Goal: Browse casually

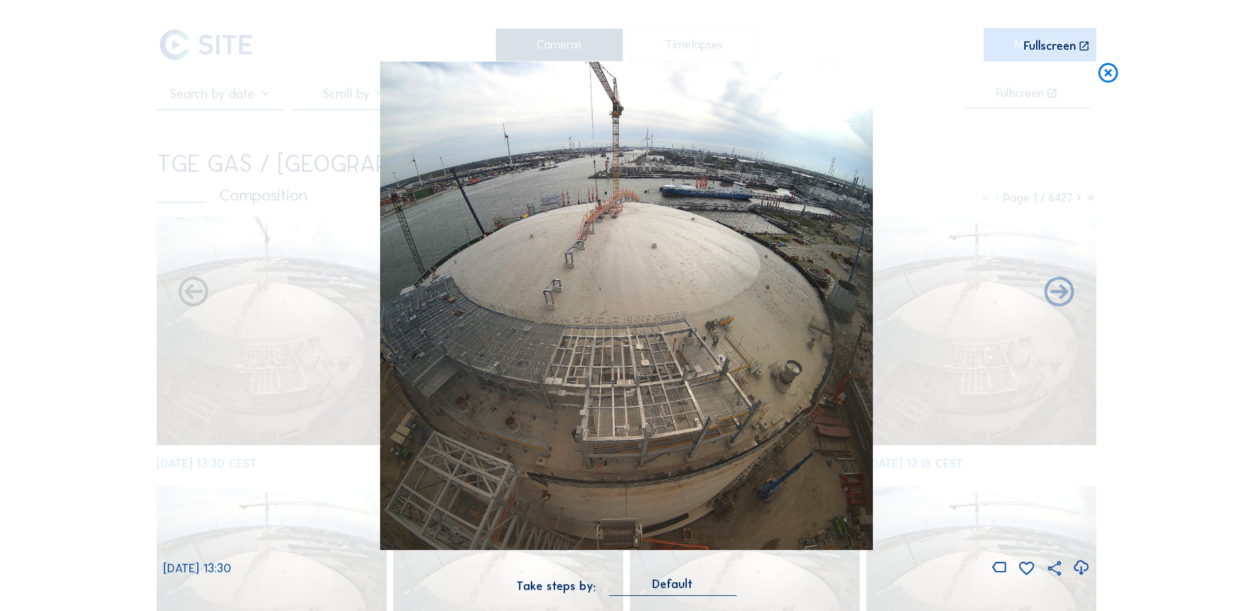
click at [1108, 75] on icon at bounding box center [1109, 74] width 24 height 24
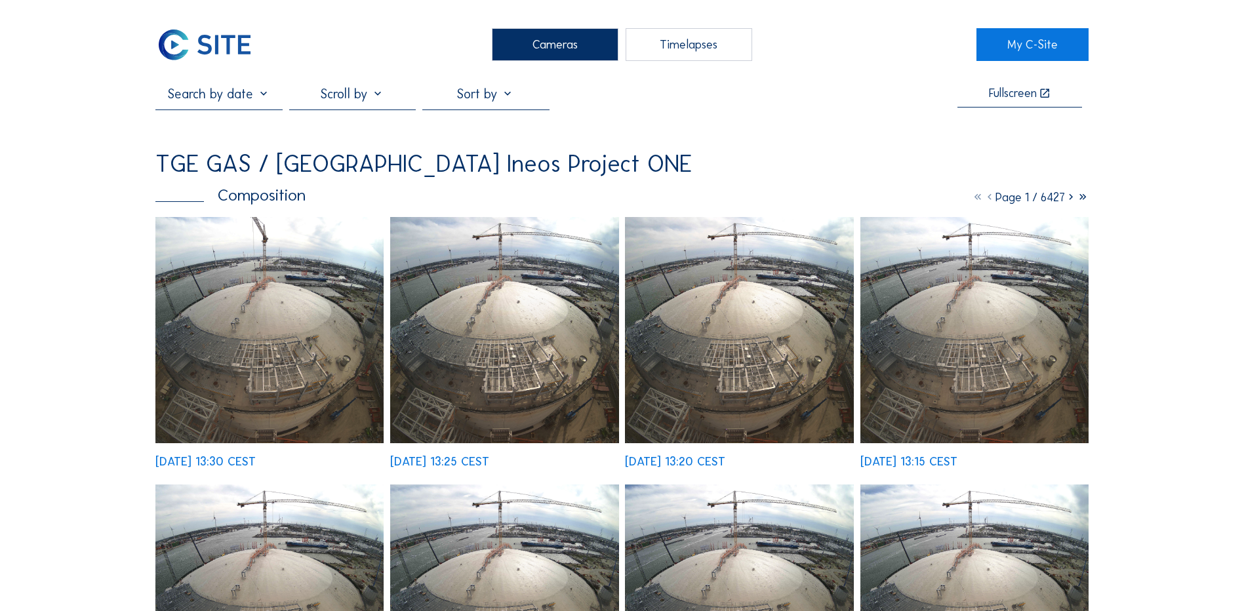
click at [553, 42] on div "Cameras" at bounding box center [555, 44] width 127 height 33
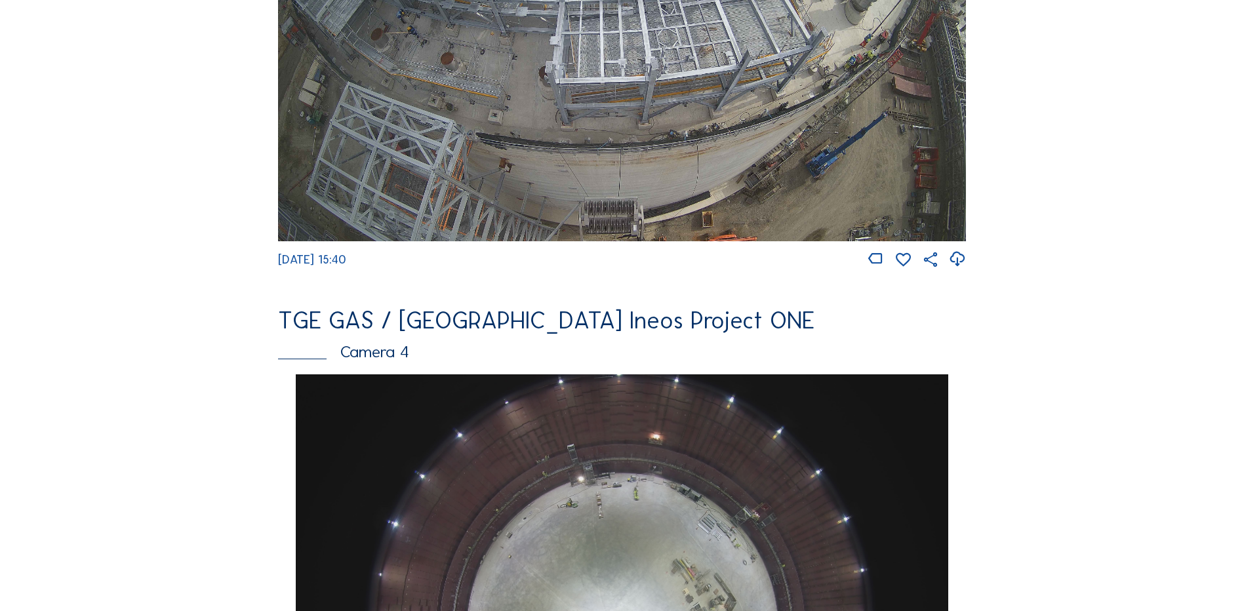
scroll to position [1115, 0]
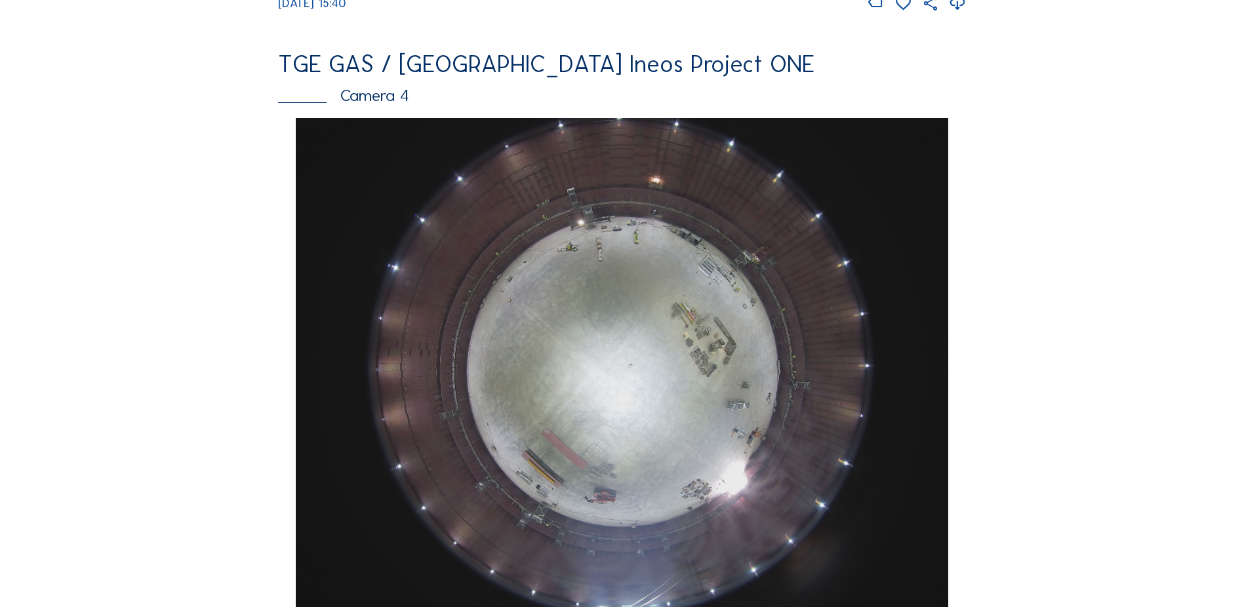
click at [615, 344] on img at bounding box center [622, 362] width 652 height 489
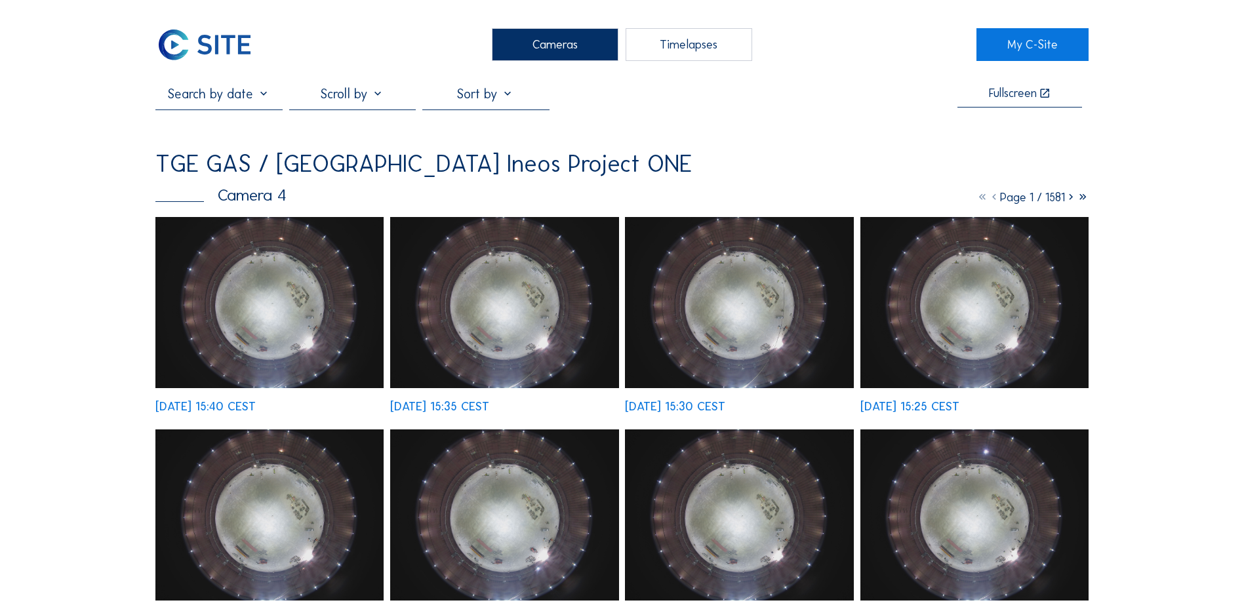
click at [260, 300] on img at bounding box center [269, 302] width 228 height 171
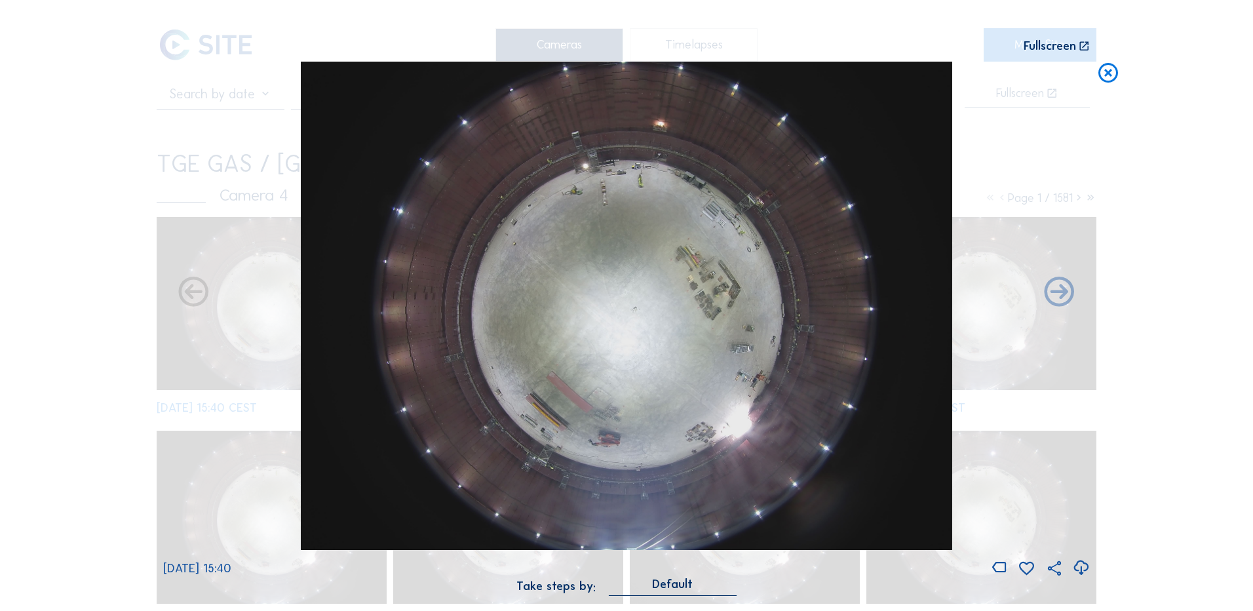
click at [1078, 570] on icon at bounding box center [1082, 568] width 18 height 22
drag, startPoint x: 109, startPoint y: 201, endPoint x: 255, endPoint y: 177, distance: 147.4
click at [109, 201] on div "Scroll to travel through time | Press 'Alt' Button + Scroll to Zoom | Click and…" at bounding box center [626, 305] width 1253 height 611
click at [1109, 74] on icon at bounding box center [1109, 74] width 24 height 24
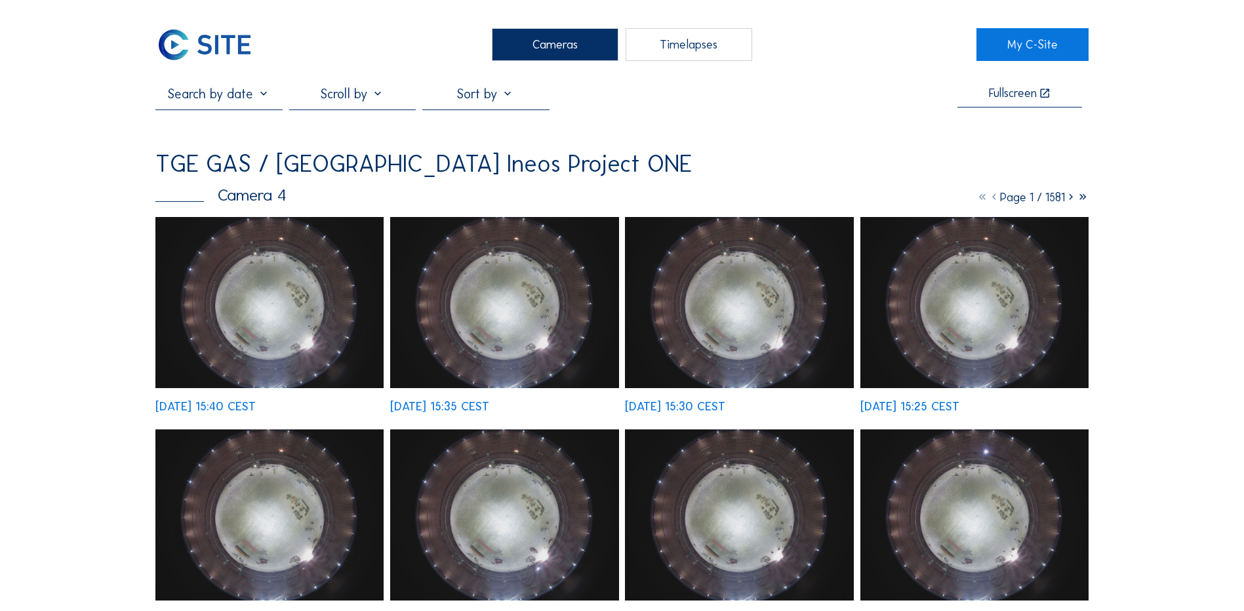
click at [531, 41] on div "Cameras" at bounding box center [555, 44] width 127 height 33
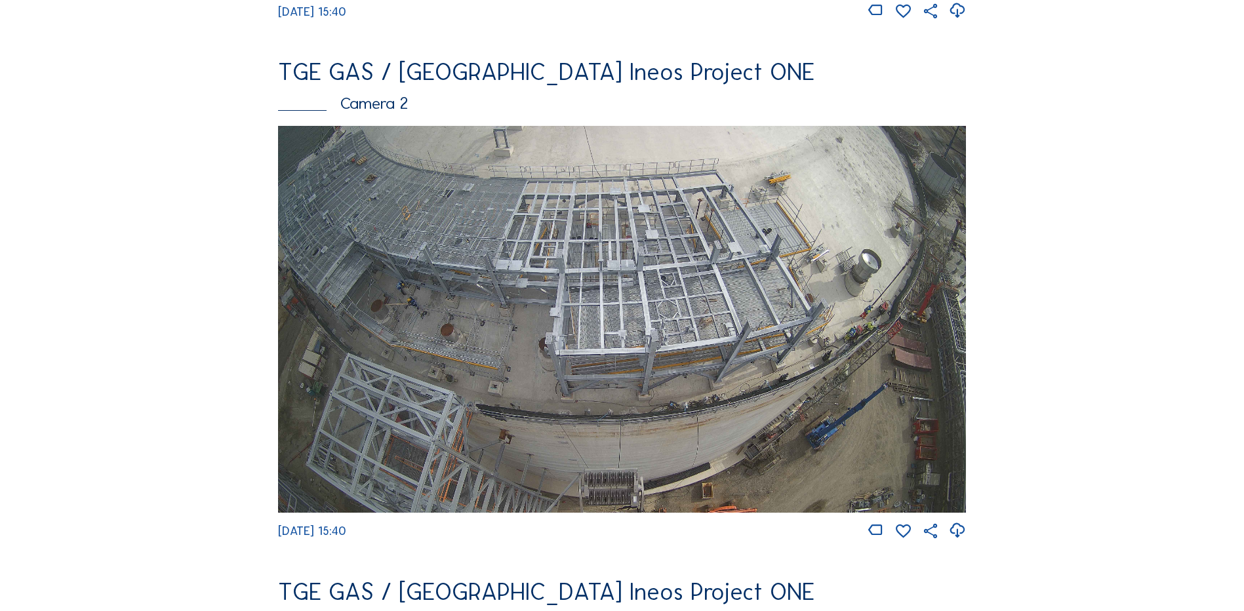
scroll to position [590, 0]
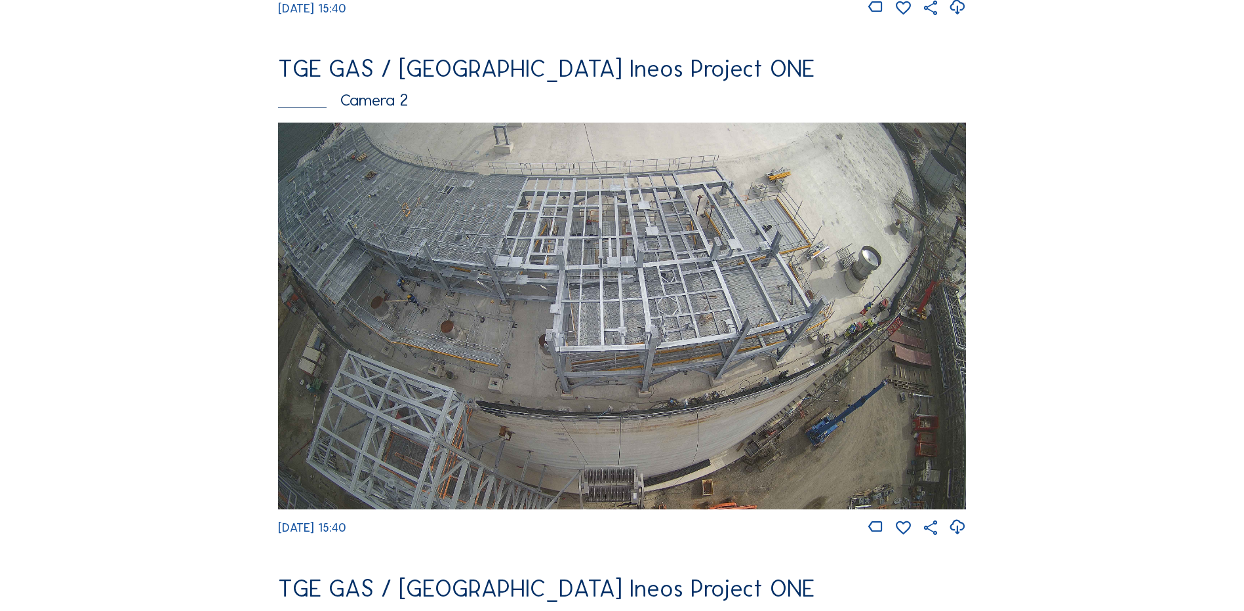
click at [702, 321] on img at bounding box center [622, 316] width 688 height 387
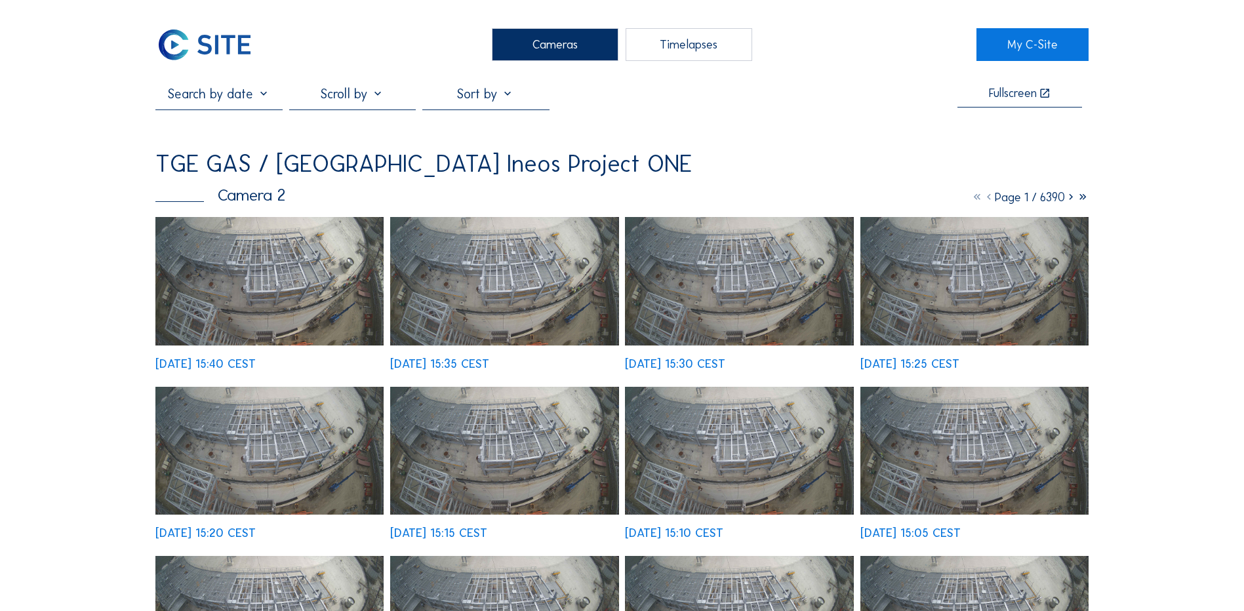
click at [261, 274] on img at bounding box center [269, 281] width 228 height 128
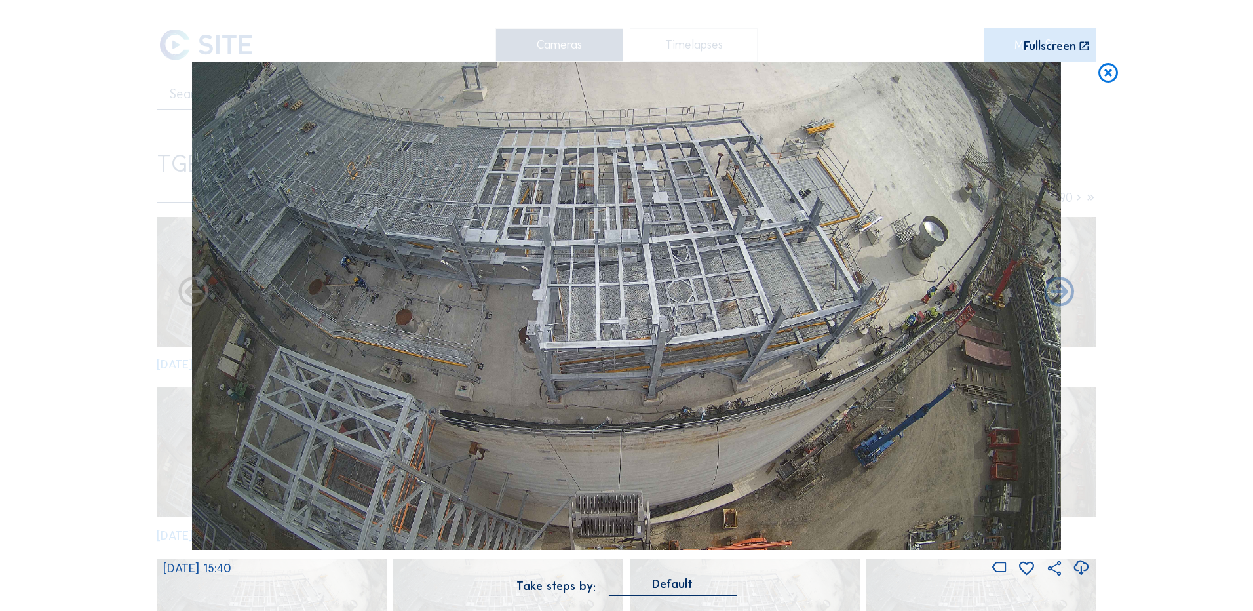
click at [1082, 570] on icon at bounding box center [1082, 568] width 18 height 22
drag, startPoint x: 63, startPoint y: 283, endPoint x: 77, endPoint y: 288, distance: 14.5
click at [63, 283] on div "Scroll to travel through time | Press 'Alt' Button + Scroll to Zoom | Click and…" at bounding box center [626, 305] width 1253 height 611
click at [1111, 79] on icon at bounding box center [1109, 74] width 24 height 24
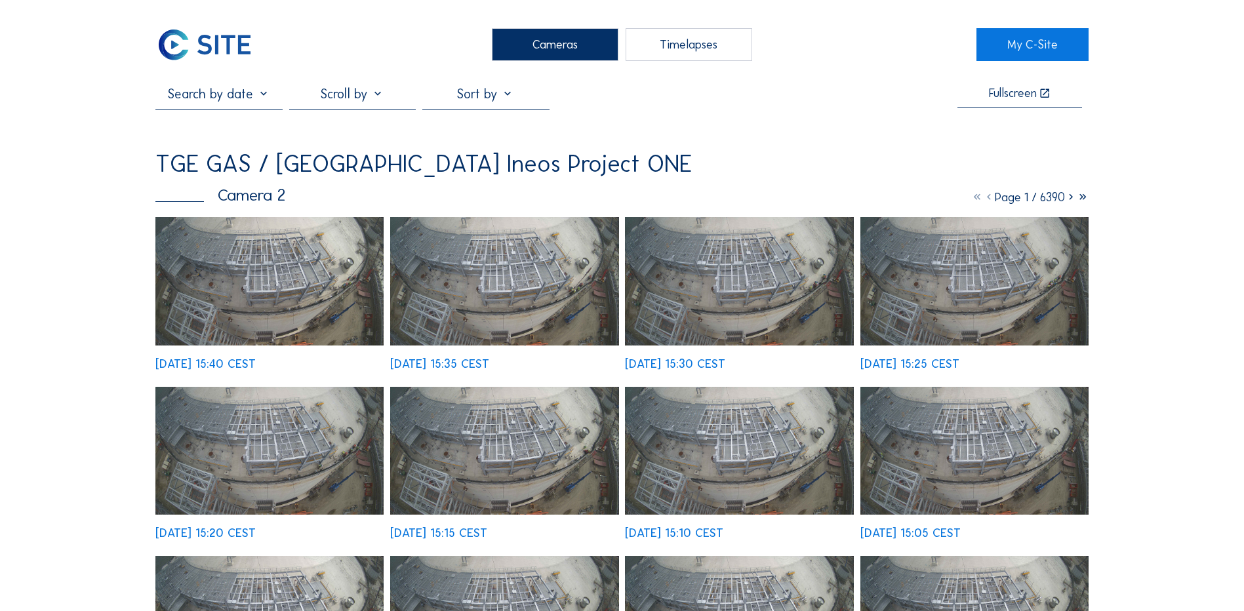
click at [543, 37] on div "Cameras" at bounding box center [555, 44] width 127 height 33
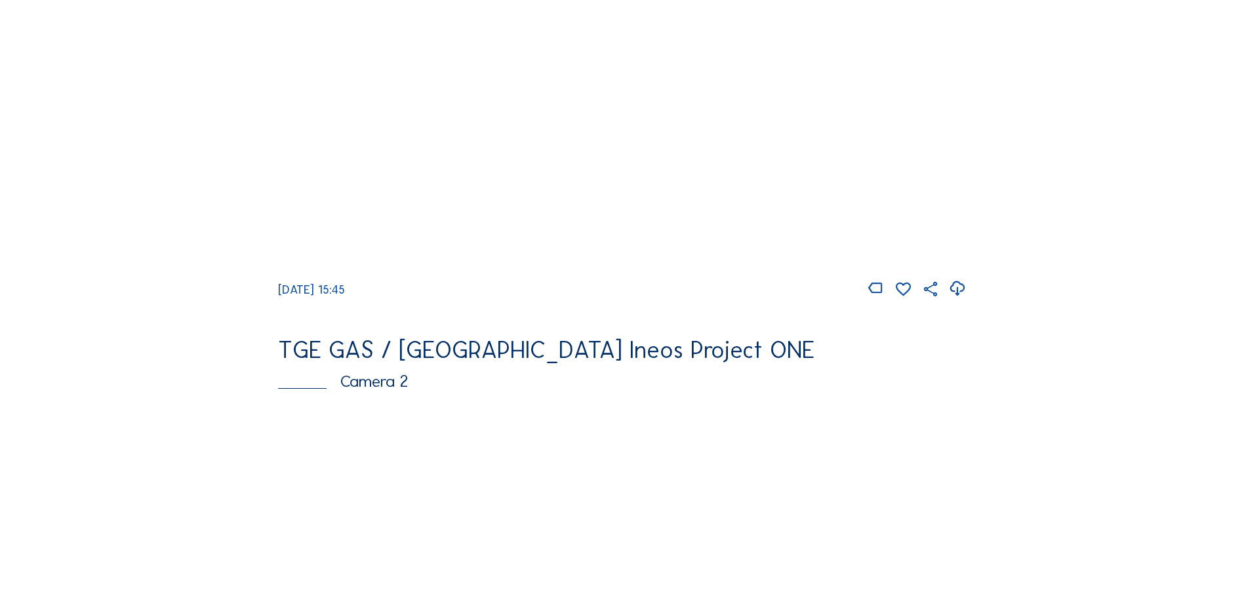
scroll to position [328, 0]
